Goal: Transaction & Acquisition: Purchase product/service

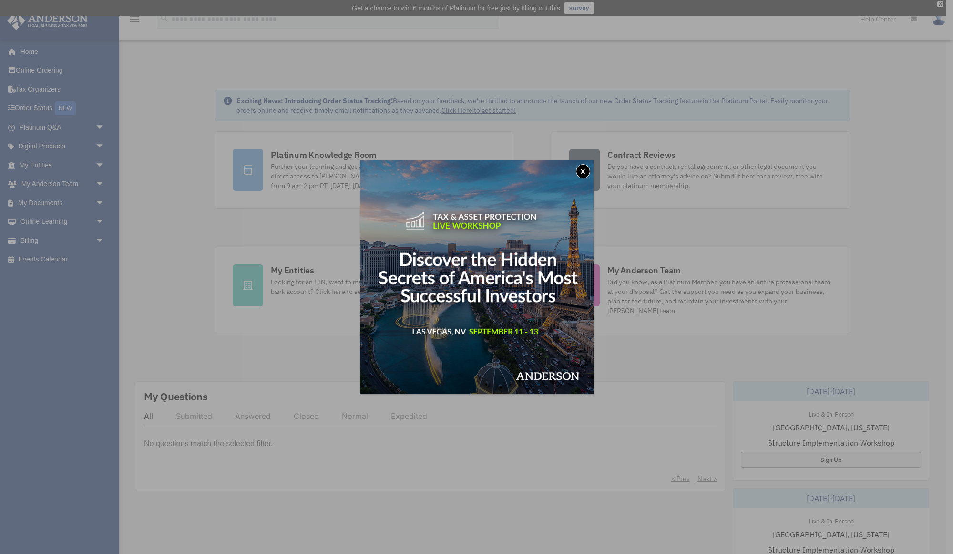
click at [582, 171] on button "x" at bounding box center [583, 171] width 14 height 14
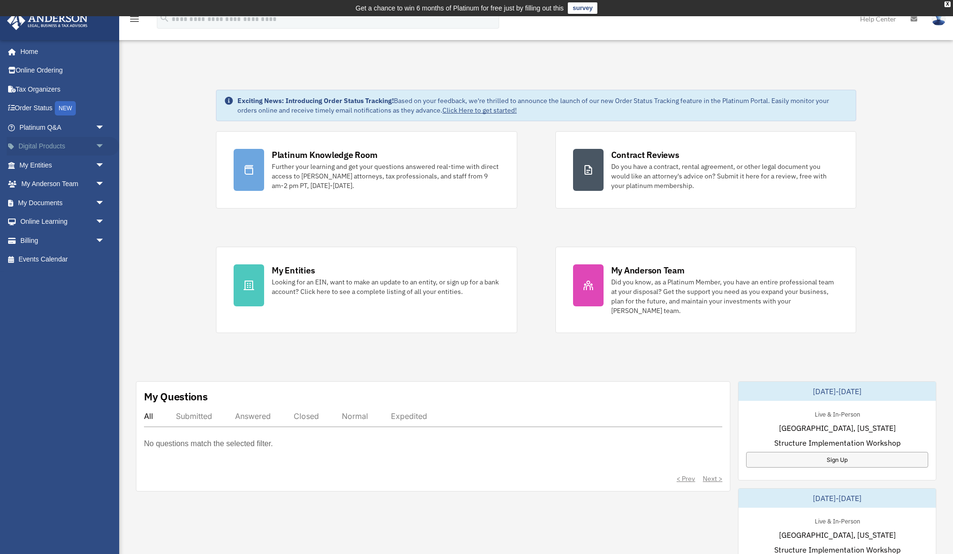
click at [95, 146] on span "arrow_drop_down" at bounding box center [104, 147] width 19 height 20
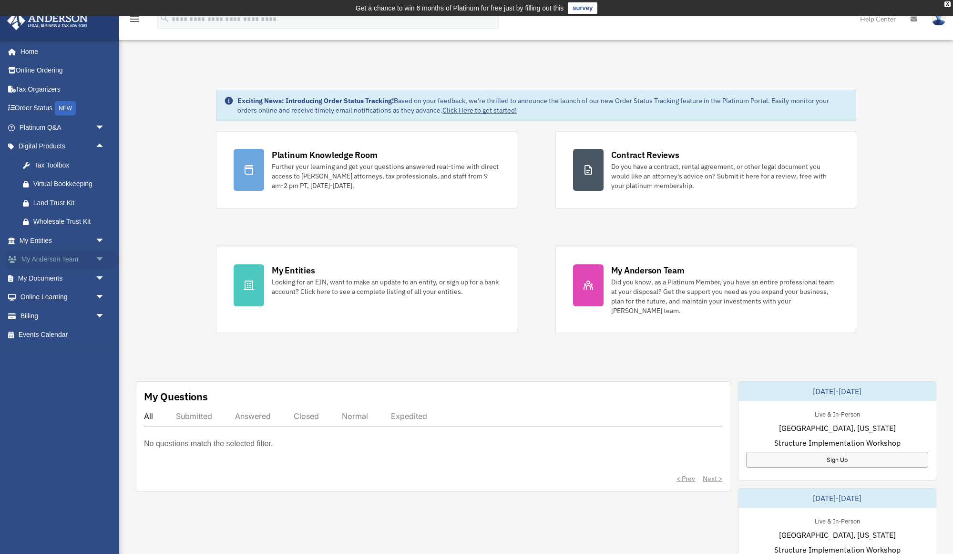
click at [95, 256] on span "arrow_drop_down" at bounding box center [104, 260] width 19 height 20
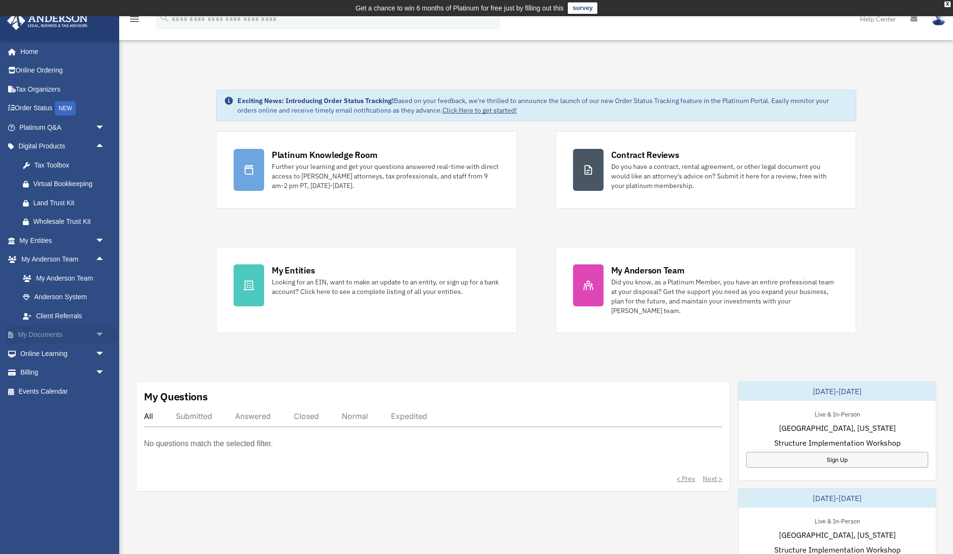
click at [95, 332] on span "arrow_drop_down" at bounding box center [104, 335] width 19 height 20
click at [97, 447] on span "arrow_drop_down" at bounding box center [104, 448] width 19 height 20
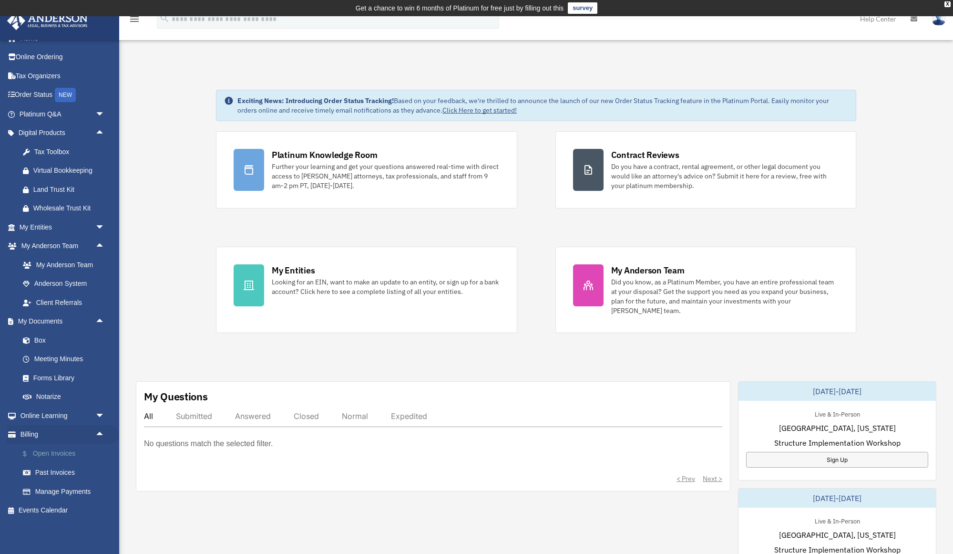
click at [52, 457] on link "$ Open Invoices" at bounding box center [66, 453] width 106 height 20
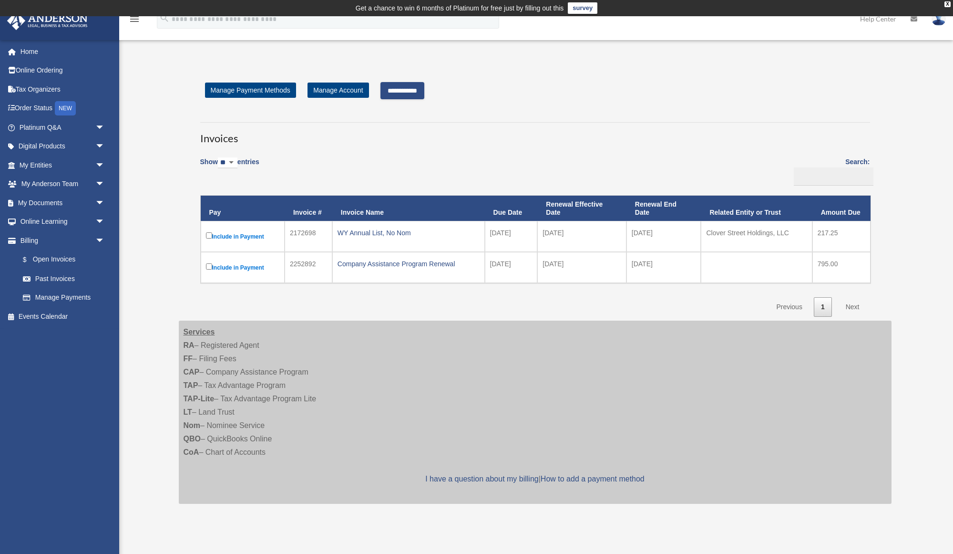
click at [413, 93] on input "**********" at bounding box center [403, 90] width 44 height 17
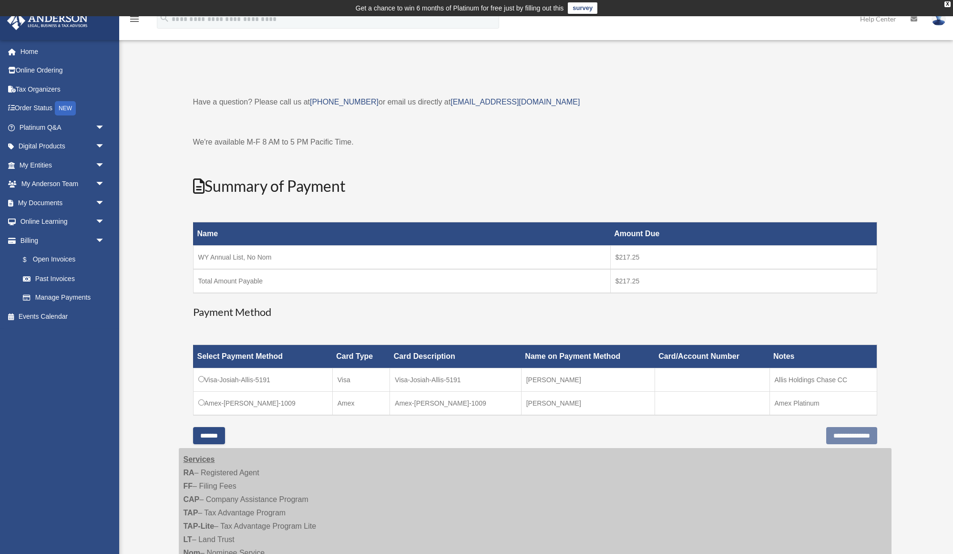
click at [204, 402] on td "Amex-[PERSON_NAME]-1009" at bounding box center [262, 404] width 139 height 24
click at [145, 378] on div "Open Invoices [EMAIL_ADDRESS][DOMAIN_NAME] Sign Out [EMAIL_ADDRESS][DOMAIN_NAME…" at bounding box center [476, 354] width 953 height 601
click at [838, 435] on input "**********" at bounding box center [851, 435] width 51 height 17
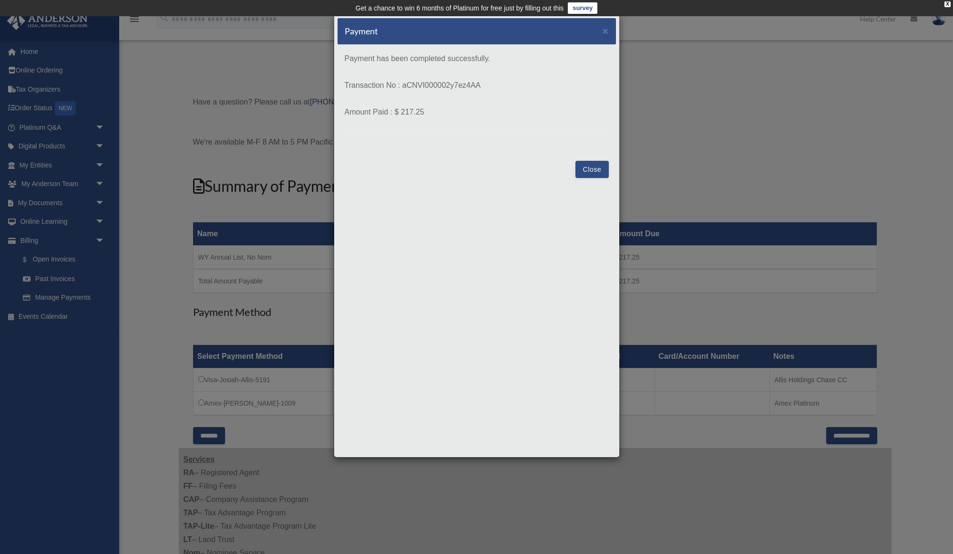
click at [588, 168] on button "Close" at bounding box center [592, 169] width 33 height 17
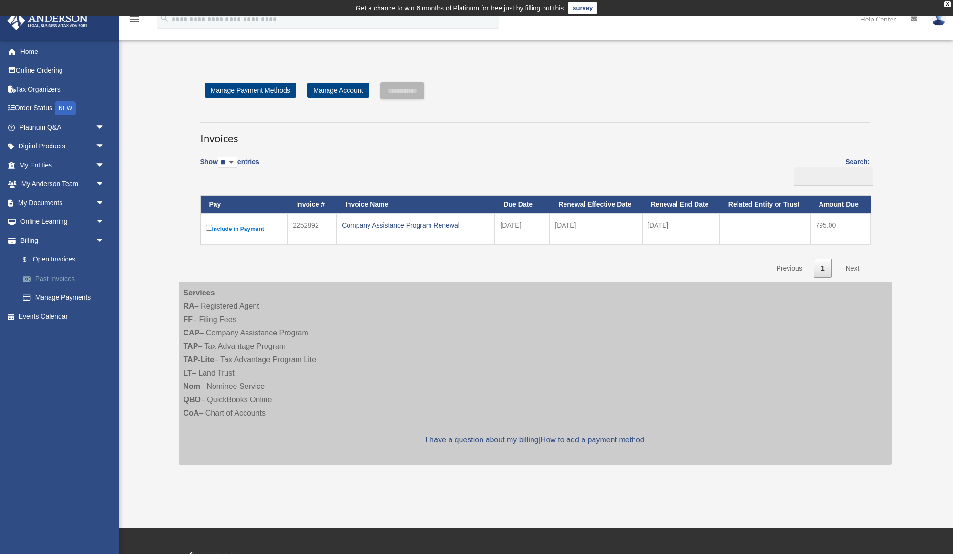
click at [56, 284] on link "Past Invoices" at bounding box center [66, 278] width 106 height 19
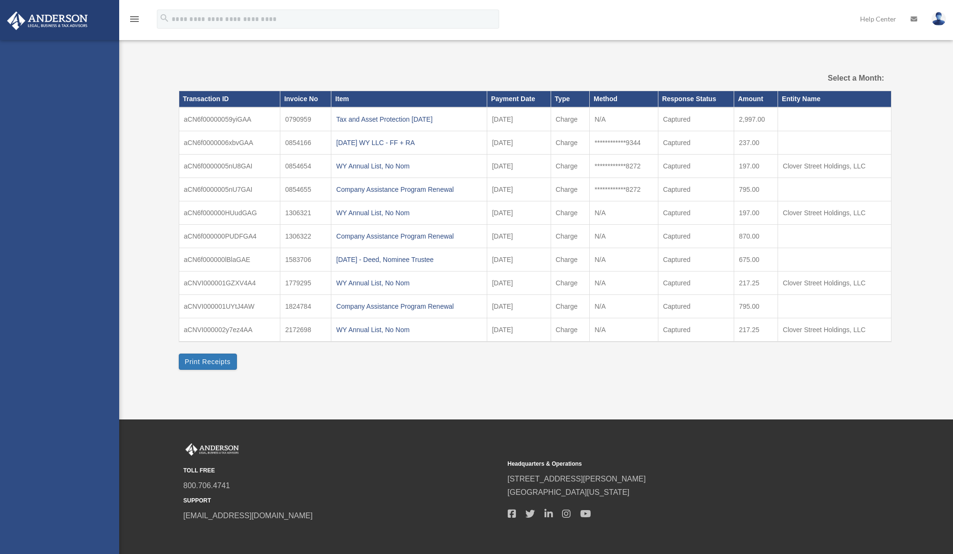
click at [56, 280] on div "josiah.allis@protonmail.com Sign Out josiah.allis@protonmail.com Home Online Or…" at bounding box center [59, 317] width 119 height 554
select select
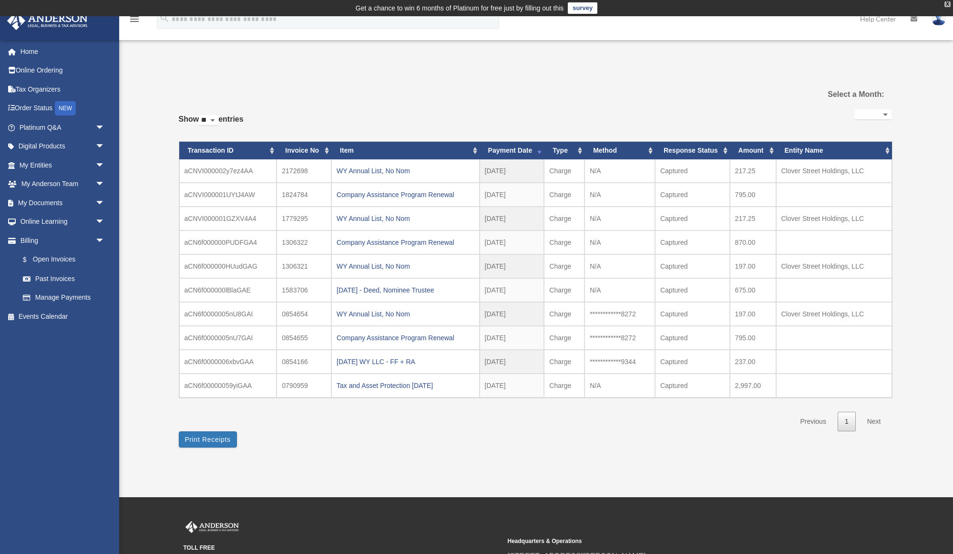
click at [947, 6] on div "X" at bounding box center [948, 4] width 6 height 6
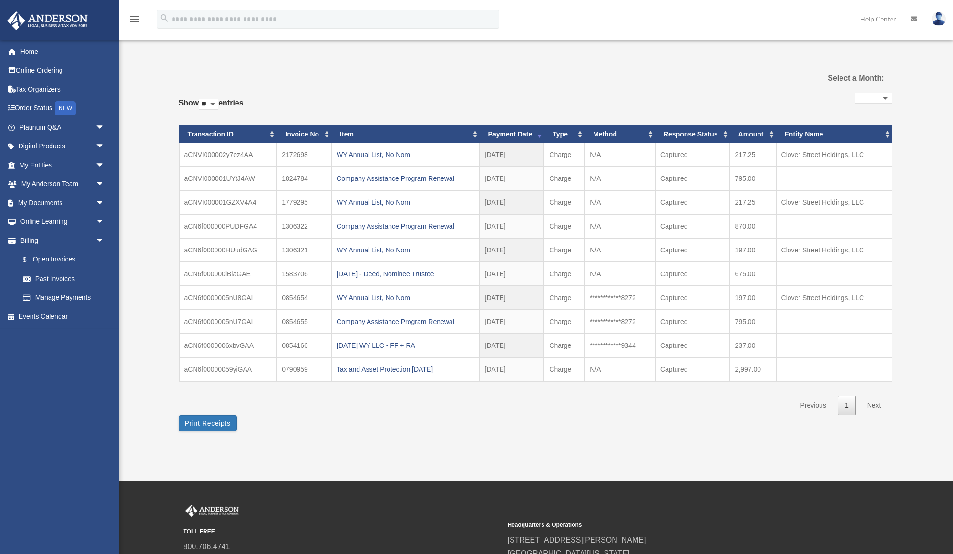
click at [937, 21] on img at bounding box center [939, 19] width 14 height 14
click at [785, 83] on link "Logout" at bounding box center [795, 83] width 95 height 20
